Goal: Submit feedback/report problem

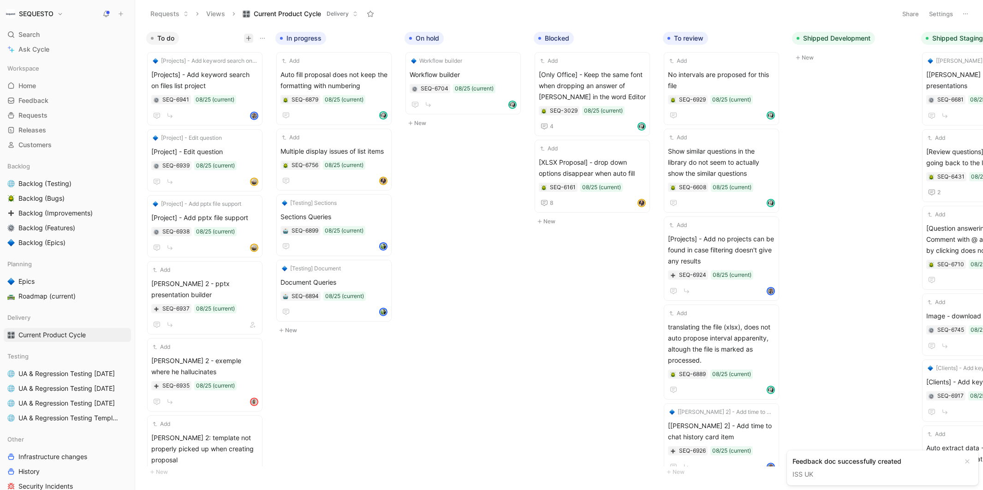
click at [248, 37] on icon "button" at bounding box center [248, 38] width 0 height 5
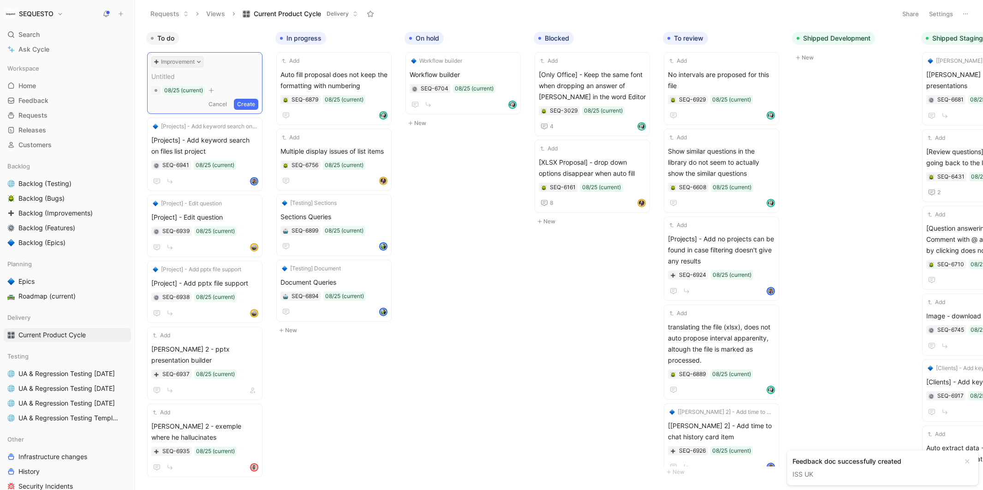
click at [198, 58] on button "Improvement" at bounding box center [177, 61] width 52 height 11
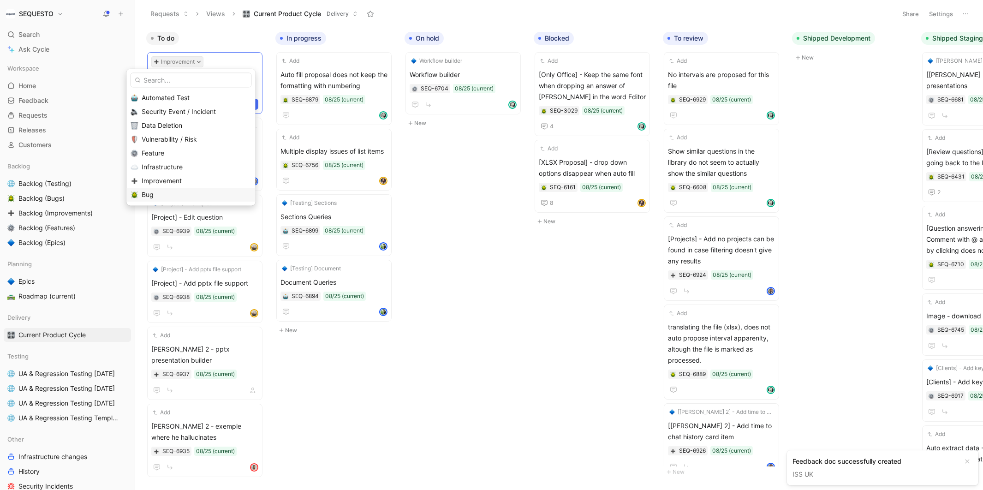
click at [169, 198] on div "Bug" at bounding box center [196, 194] width 109 height 11
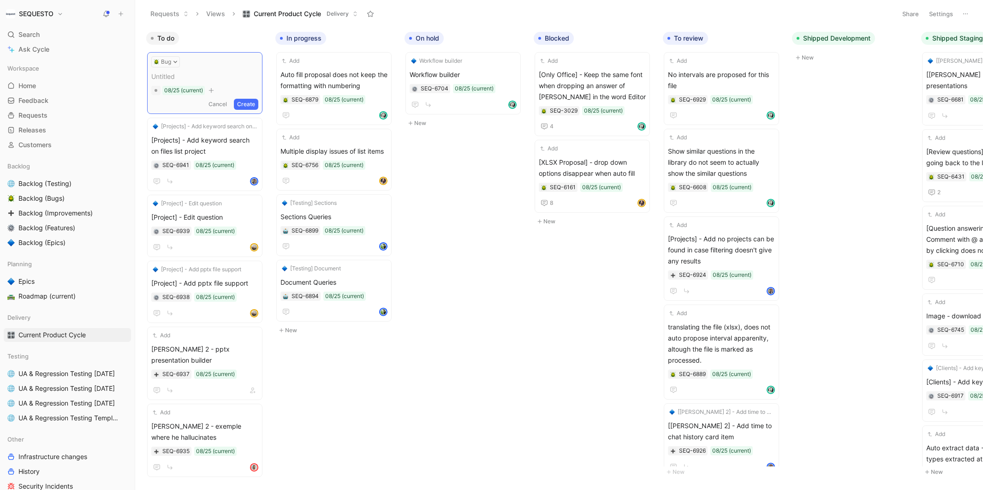
click at [188, 78] on span at bounding box center [204, 76] width 107 height 11
click at [252, 102] on button "Create" at bounding box center [246, 104] width 24 height 11
click at [202, 77] on span "Reprocess image is clumpsy" at bounding box center [204, 74] width 107 height 11
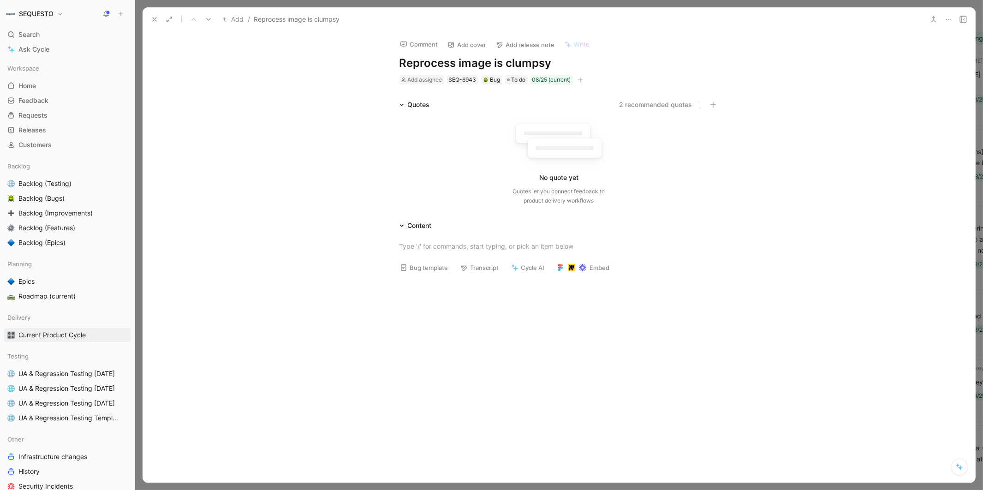
click at [538, 65] on h1 "Reprocess image is clumpsy" at bounding box center [558, 63] width 319 height 15
click at [356, 182] on div "Quotes 2 recommended quotes No quote yet Quotes let you connect feedback to pro…" at bounding box center [559, 154] width 833 height 110
click at [423, 248] on div at bounding box center [558, 246] width 319 height 10
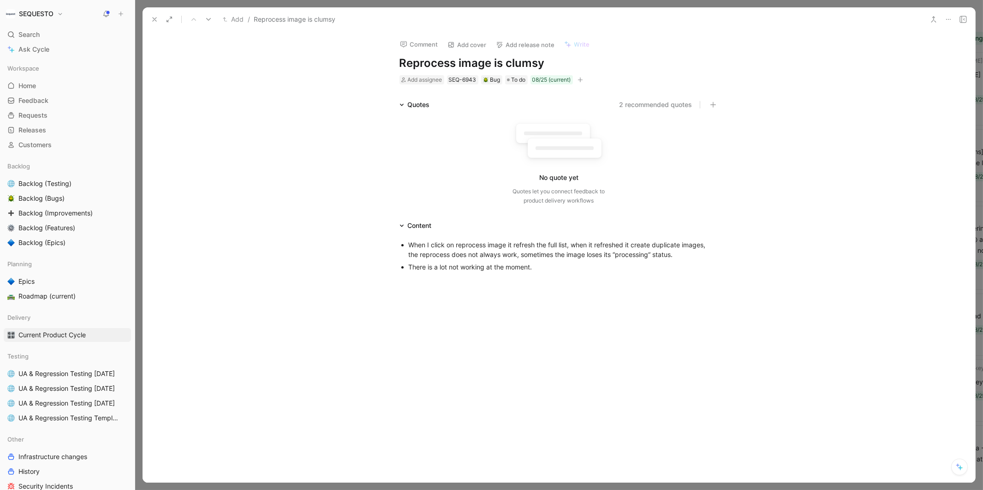
click at [690, 261] on p "There is a lot not working at the moment." at bounding box center [564, 267] width 310 height 12
click at [688, 250] on div "When I click on reprocess image it refresh the full list, when it refreshed it …" at bounding box center [564, 249] width 310 height 19
click at [414, 80] on span "Add assignee" at bounding box center [425, 79] width 35 height 7
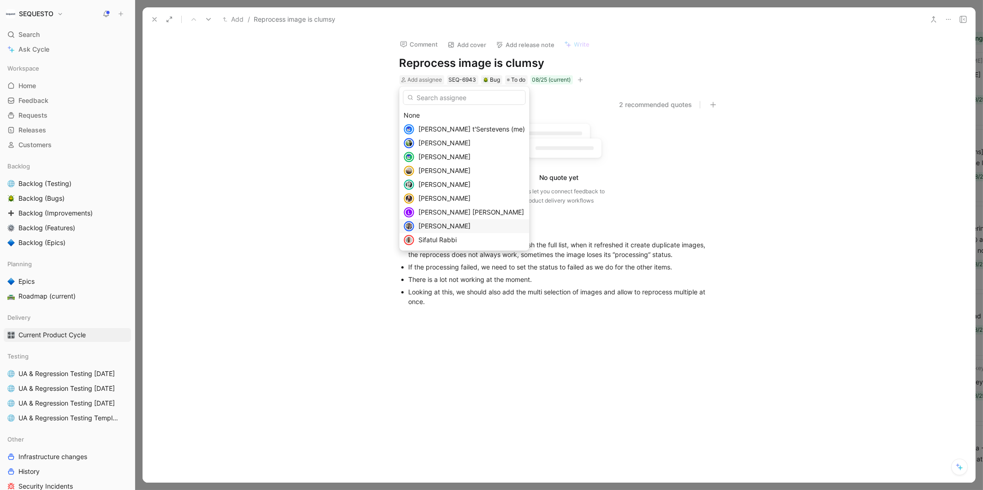
click at [440, 226] on span "[PERSON_NAME]" at bounding box center [444, 226] width 52 height 8
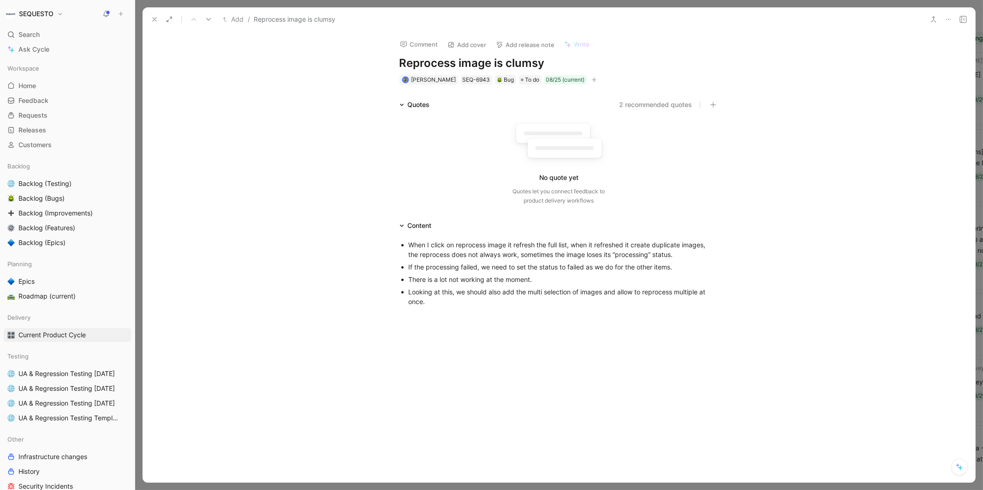
click at [446, 299] on div "Looking at this, we should also add the multi selection of images and allow to …" at bounding box center [564, 296] width 310 height 19
click at [154, 22] on icon at bounding box center [154, 19] width 7 height 7
